Goal: Task Accomplishment & Management: Use online tool/utility

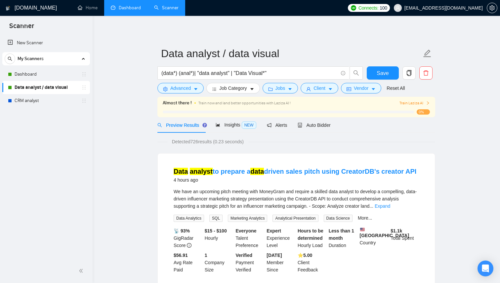
click at [122, 7] on link "Dashboard" at bounding box center [126, 8] width 30 height 6
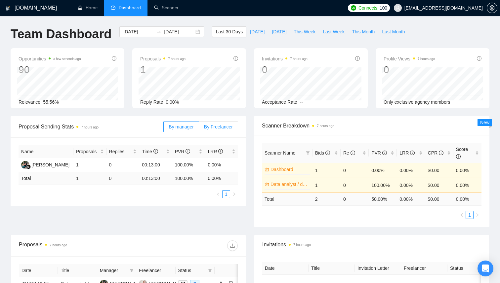
click at [213, 127] on span "By Freelancer" at bounding box center [218, 126] width 29 height 5
click at [199, 129] on input "By Freelancer" at bounding box center [199, 129] width 0 height 0
click at [185, 126] on span "By manager" at bounding box center [181, 126] width 25 height 5
click at [164, 129] on input "By manager" at bounding box center [164, 129] width 0 height 0
click at [166, 8] on link "Scanner" at bounding box center [166, 8] width 24 height 6
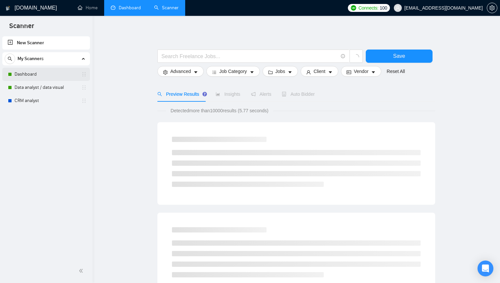
click at [50, 74] on link "Dashboard" at bounding box center [46, 74] width 63 height 13
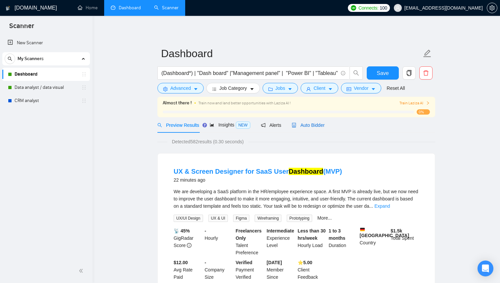
click at [318, 125] on span "Auto Bidder" at bounding box center [308, 125] width 33 height 5
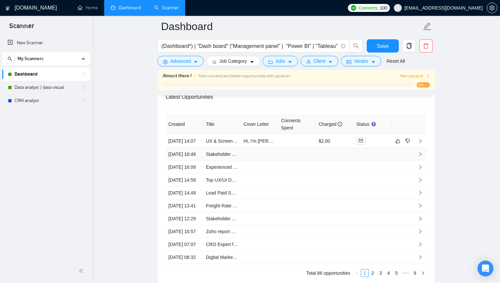
scroll to position [1811, 0]
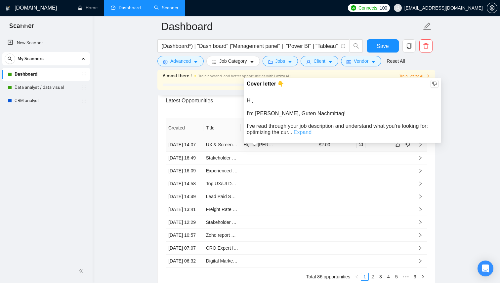
click at [300, 133] on link "Expand" at bounding box center [303, 133] width 18 height 6
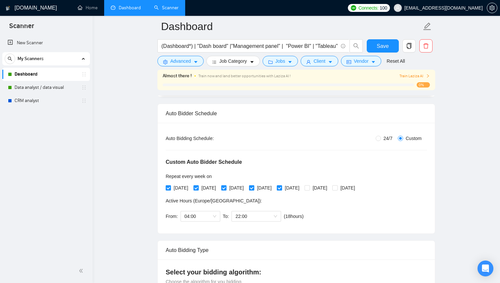
scroll to position [0, 0]
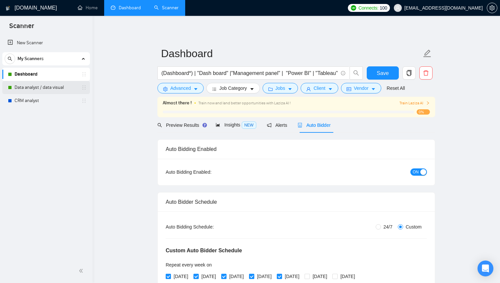
click at [39, 87] on link "Data analyst / data visual" at bounding box center [46, 87] width 63 height 13
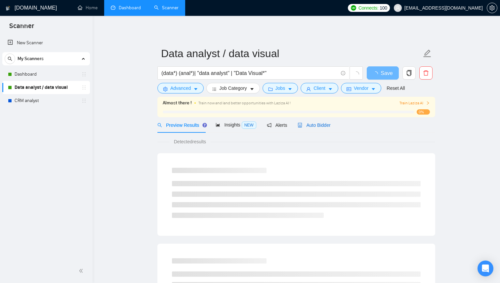
click at [310, 126] on span "Auto Bidder" at bounding box center [313, 125] width 33 height 5
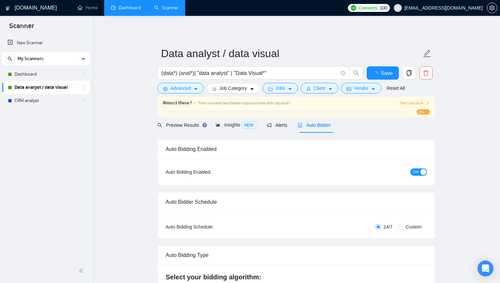
radio input "false"
radio input "true"
checkbox input "true"
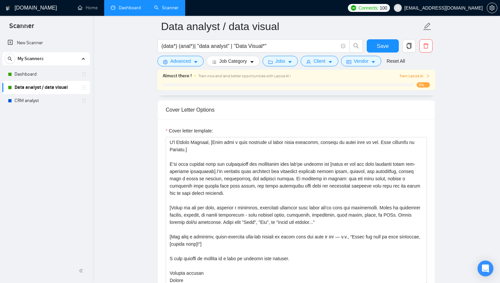
scroll to position [795, 0]
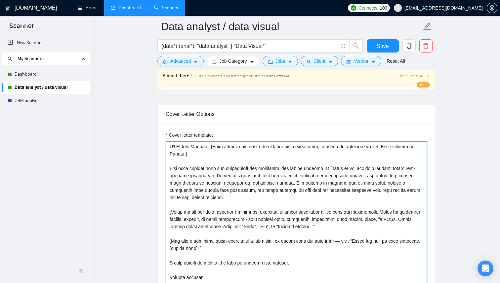
click at [277, 151] on textarea "Cover letter template:" at bounding box center [296, 215] width 261 height 149
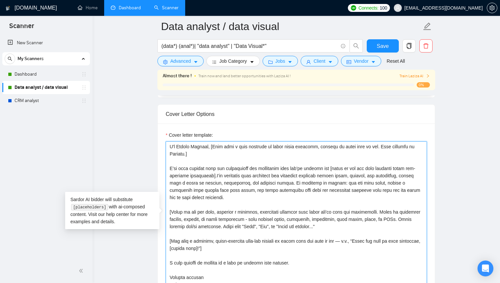
click at [314, 146] on textarea "Cover letter template:" at bounding box center [296, 215] width 261 height 149
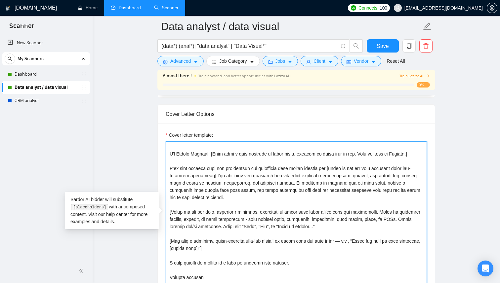
scroll to position [7, 0]
click at [323, 155] on textarea "Cover letter template:" at bounding box center [296, 215] width 261 height 149
click at [286, 154] on textarea "Cover letter template:" at bounding box center [296, 215] width 261 height 149
click at [293, 154] on textarea "Cover letter template:" at bounding box center [296, 215] width 261 height 149
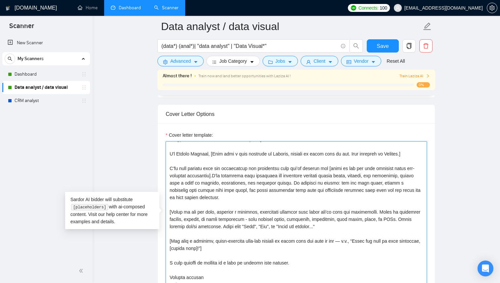
drag, startPoint x: 293, startPoint y: 154, endPoint x: 272, endPoint y: 154, distance: 21.2
click at [272, 154] on textarea "Cover letter template:" at bounding box center [296, 215] width 261 height 149
type textarea "Lo, [ipsumd sita, co adi eli seddoei temp inci], U'l Etdolo Magnaal, [Enim admi…"
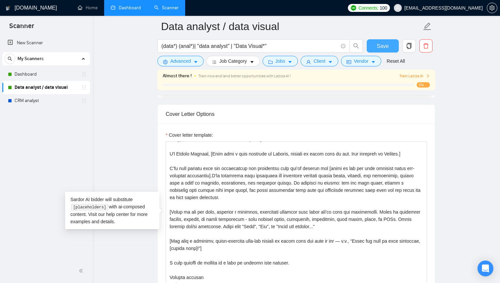
click at [375, 49] on button "Save" at bounding box center [383, 45] width 32 height 13
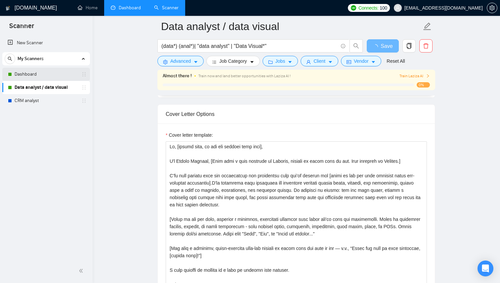
click at [67, 76] on link "Dashboard" at bounding box center [46, 74] width 63 height 13
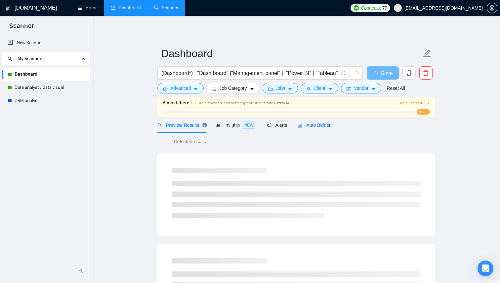
click at [322, 128] on div "Auto Bidder" at bounding box center [313, 125] width 33 height 7
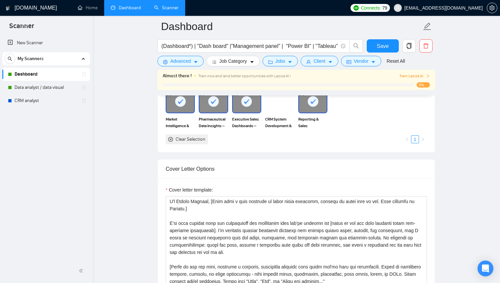
scroll to position [739, 0]
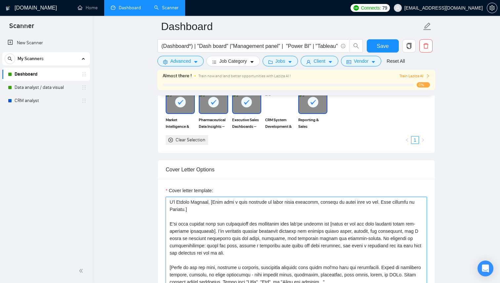
click at [313, 200] on textarea "Cover letter template:" at bounding box center [296, 271] width 261 height 149
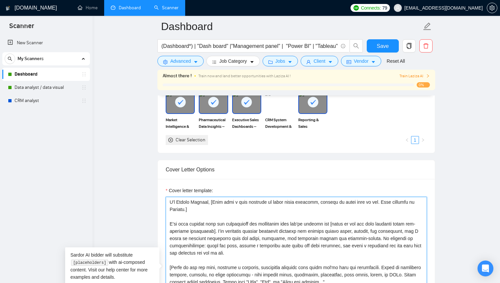
click at [313, 200] on textarea "Cover letter template:" at bounding box center [296, 271] width 261 height 149
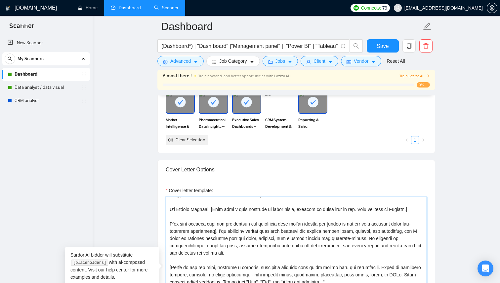
scroll to position [7, 0]
paste textarea "in English"
click at [276, 209] on textarea "Cover letter template:" at bounding box center [296, 271] width 261 height 149
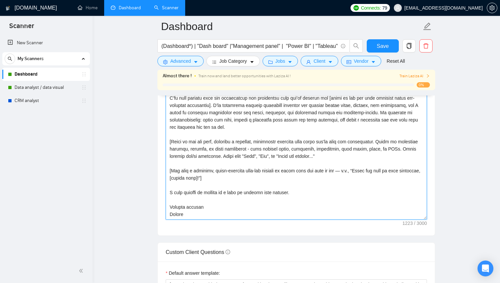
scroll to position [871, 0]
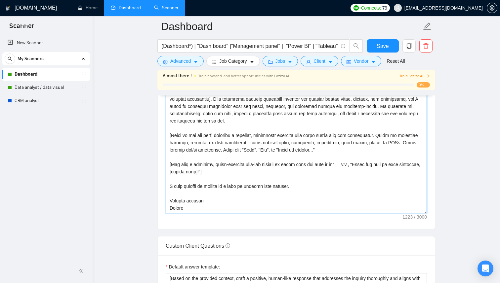
click at [234, 174] on textarea "Cover letter template:" at bounding box center [296, 139] width 261 height 149
drag, startPoint x: 245, startPoint y: 166, endPoint x: 213, endPoint y: 164, distance: 32.8
click at [213, 164] on textarea "Cover letter template:" at bounding box center [296, 139] width 261 height 149
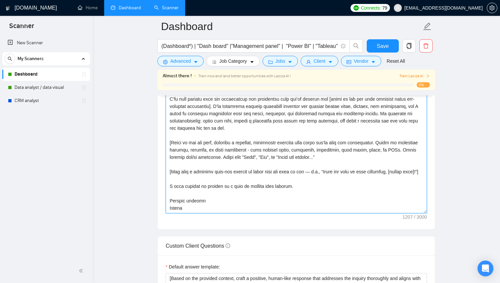
click at [259, 169] on textarea "Cover letter template:" at bounding box center [296, 139] width 261 height 149
drag, startPoint x: 194, startPoint y: 175, endPoint x: 169, endPoint y: 164, distance: 27.4
click at [169, 164] on textarea "Cover letter template:" at bounding box center [296, 139] width 261 height 149
type textarea "Lo, [ipsumd sita, co adi eli seddoei temp inci], U'l Etdolo Magnaal, [Enim admi…"
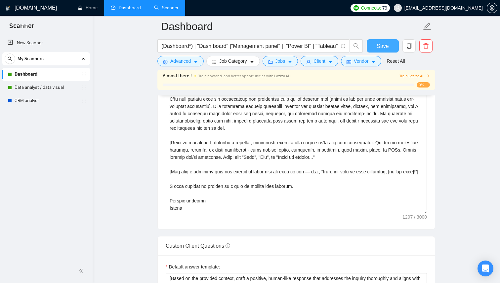
click at [382, 44] on span "Save" at bounding box center [382, 46] width 12 height 8
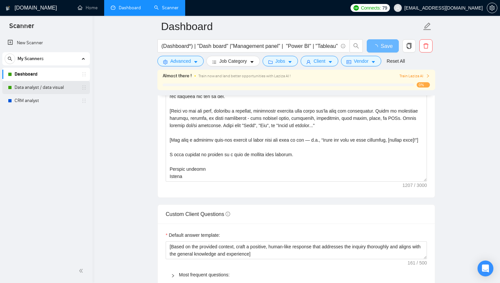
click at [61, 86] on link "Data analyst / data visual" at bounding box center [46, 87] width 63 height 13
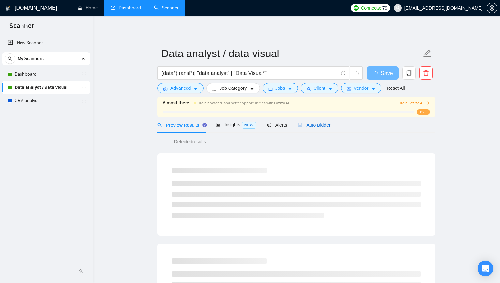
click at [312, 123] on span "Auto Bidder" at bounding box center [313, 125] width 33 height 5
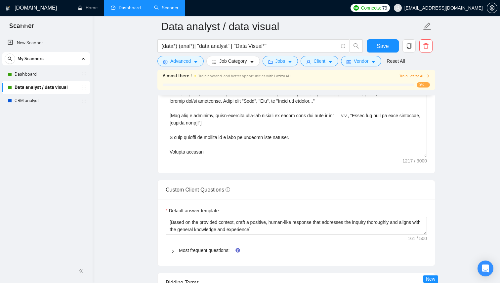
scroll to position [878, 0]
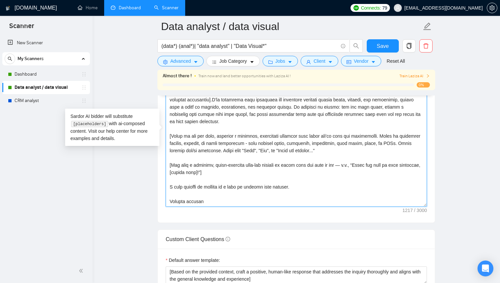
drag, startPoint x: 230, startPoint y: 172, endPoint x: 165, endPoint y: 165, distance: 65.2
click at [165, 165] on div "Cover letter template:" at bounding box center [296, 131] width 277 height 182
paste textarea
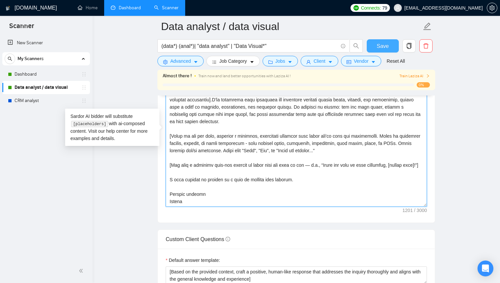
type textarea "Lo, [ipsumd sita, co adi eli seddoei temp inci], U'l Etdolo Magnaal, [Enim admi…"
click at [383, 45] on span "Save" at bounding box center [382, 46] width 12 height 8
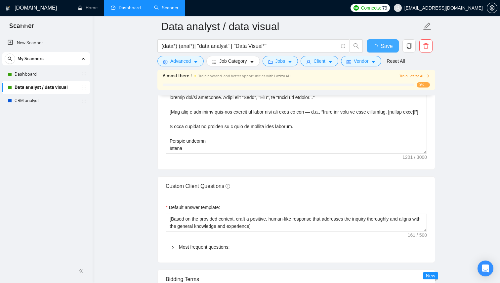
checkbox input "true"
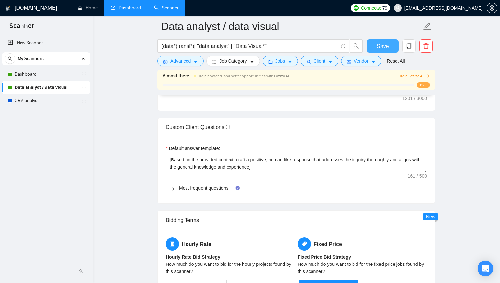
scroll to position [941, 0]
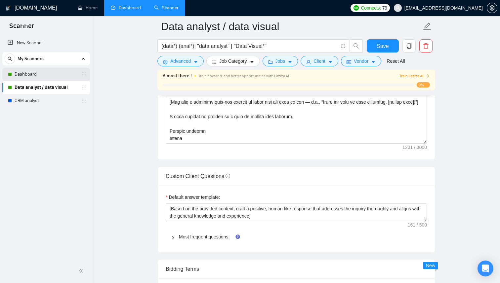
click at [55, 76] on link "Dashboard" at bounding box center [46, 74] width 63 height 13
